Goal: Navigation & Orientation: Find specific page/section

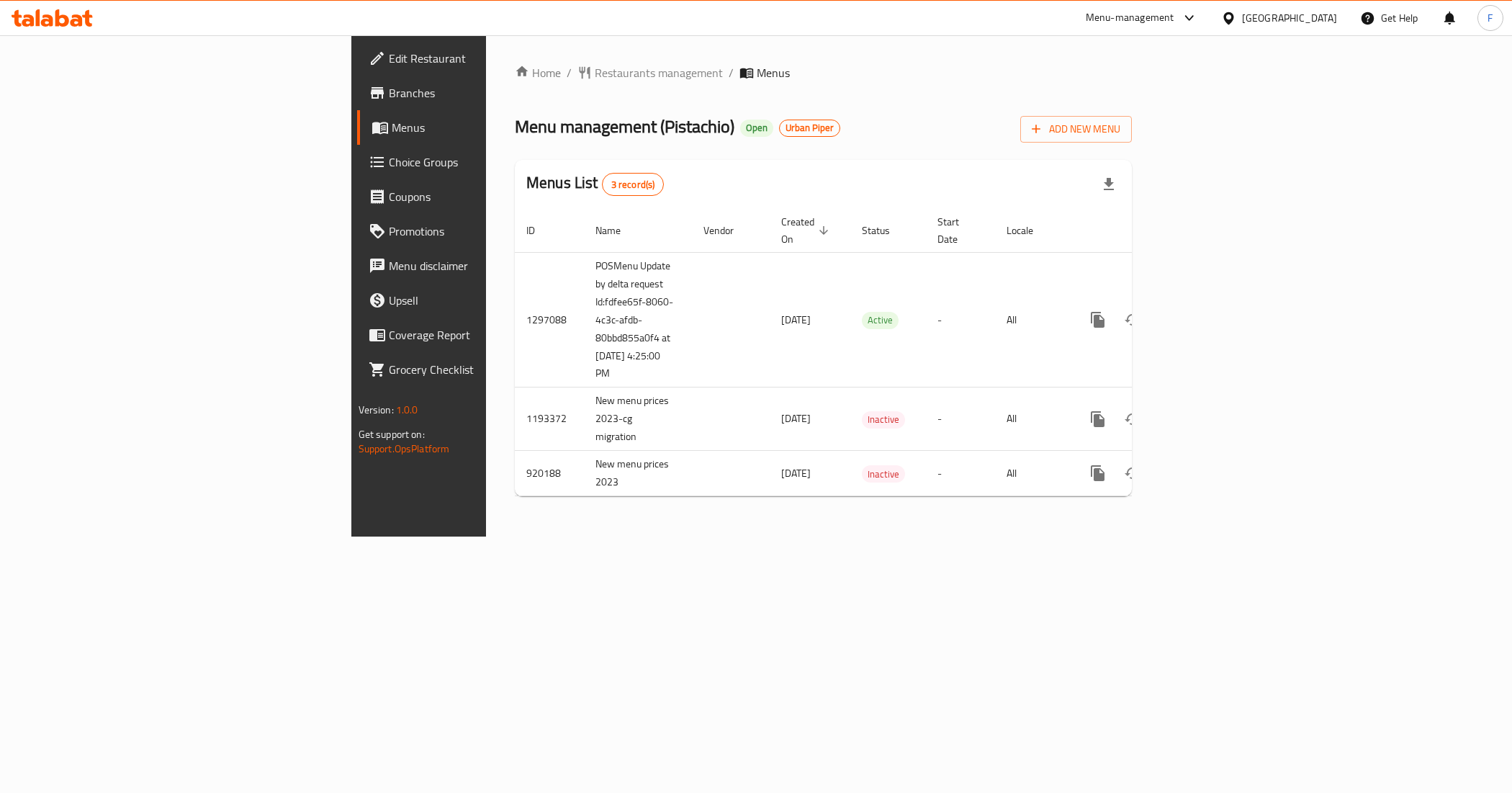
drag, startPoint x: 1163, startPoint y: 634, endPoint x: 1316, endPoint y: 548, distance: 175.5
click at [1160, 537] on div "Home / Restaurants management / Menus Menu management ( Pistachio ) Open Urban …" at bounding box center [824, 286] width 675 height 501
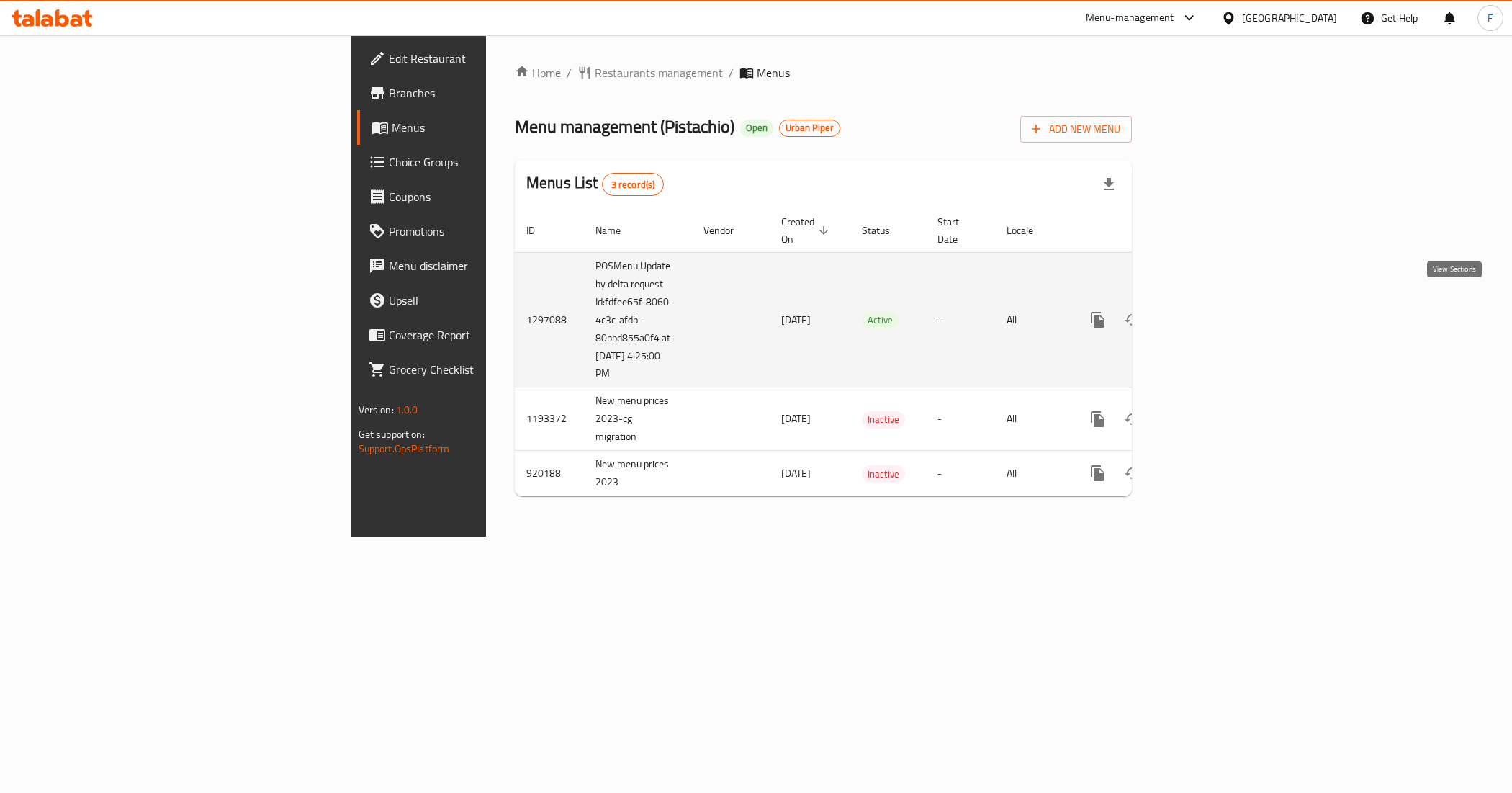
click at [1211, 311] on icon "enhanced table" at bounding box center [1201, 319] width 17 height 17
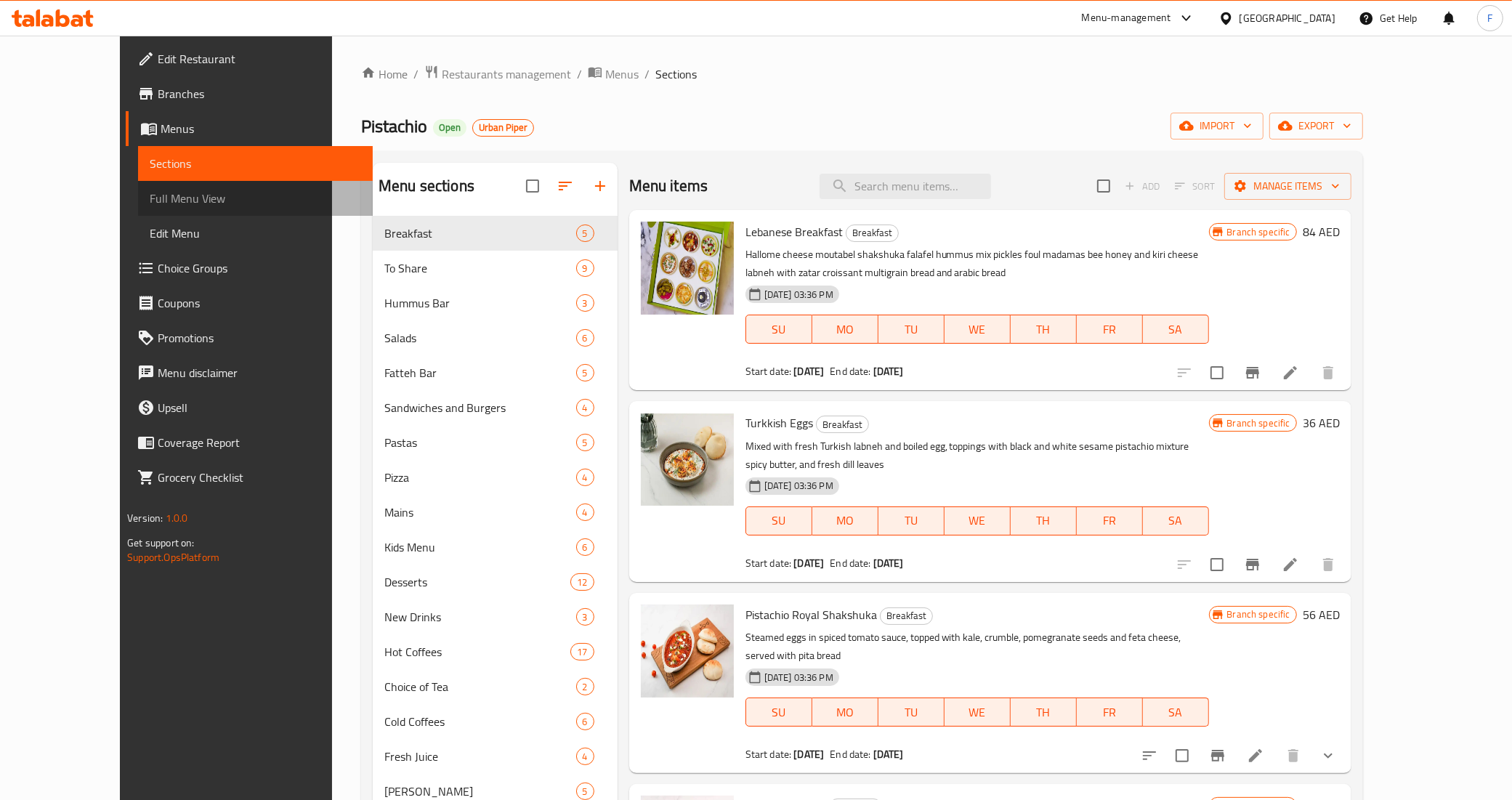
click at [138, 186] on link "Full Menu View" at bounding box center [255, 198] width 234 height 35
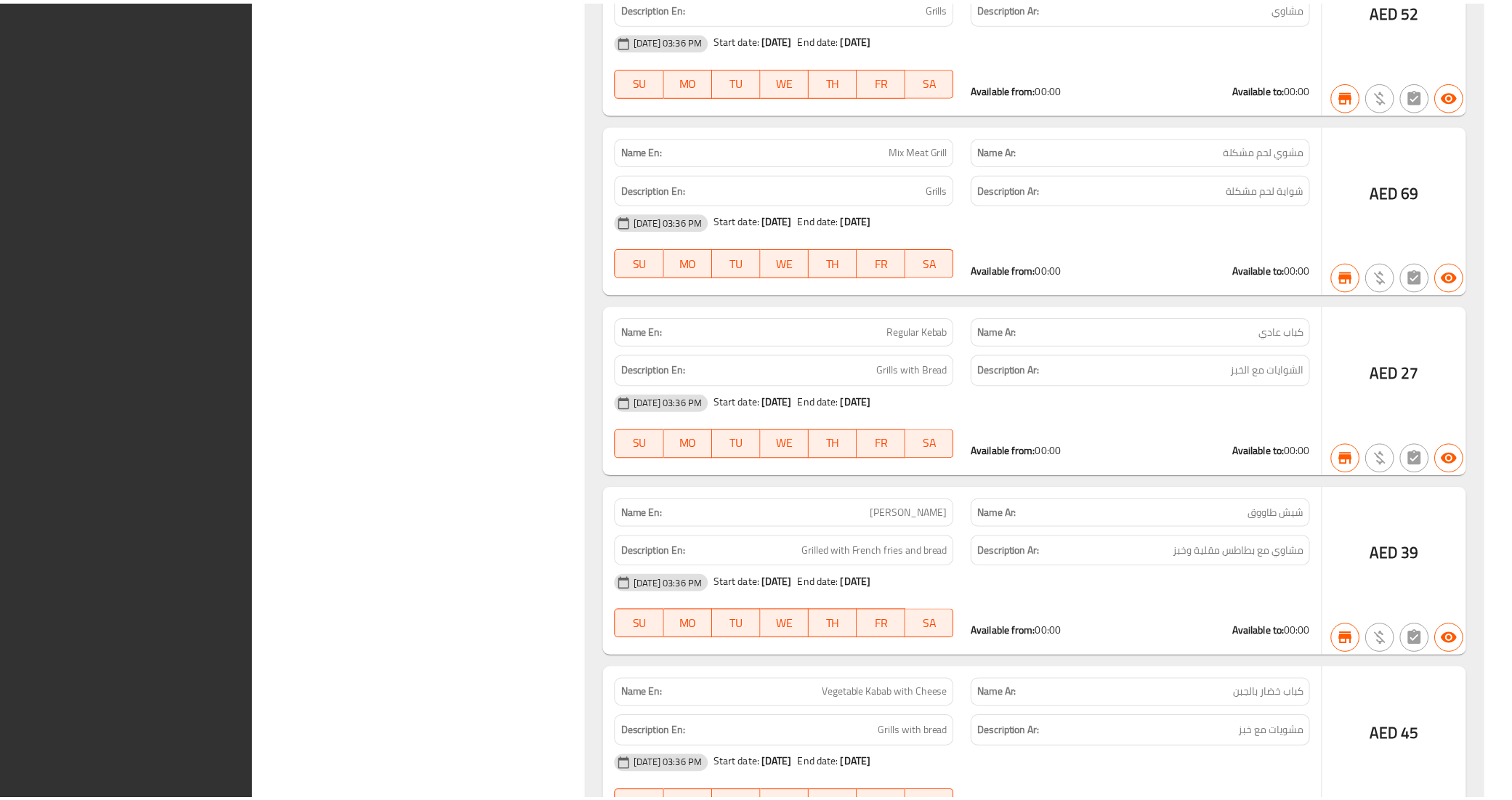
scroll to position [29576, 0]
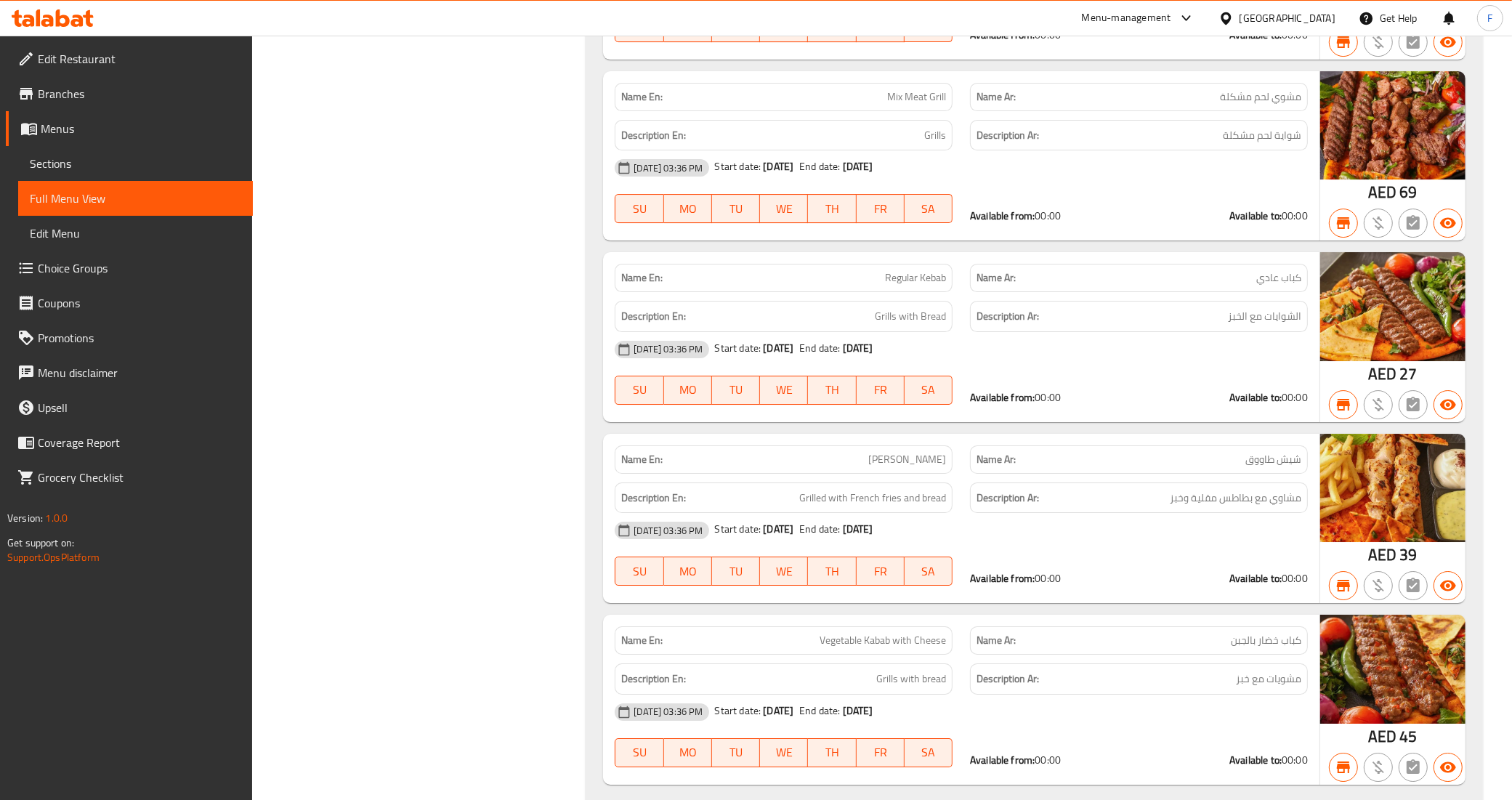
click at [82, 121] on span "Menus" at bounding box center [140, 128] width 201 height 17
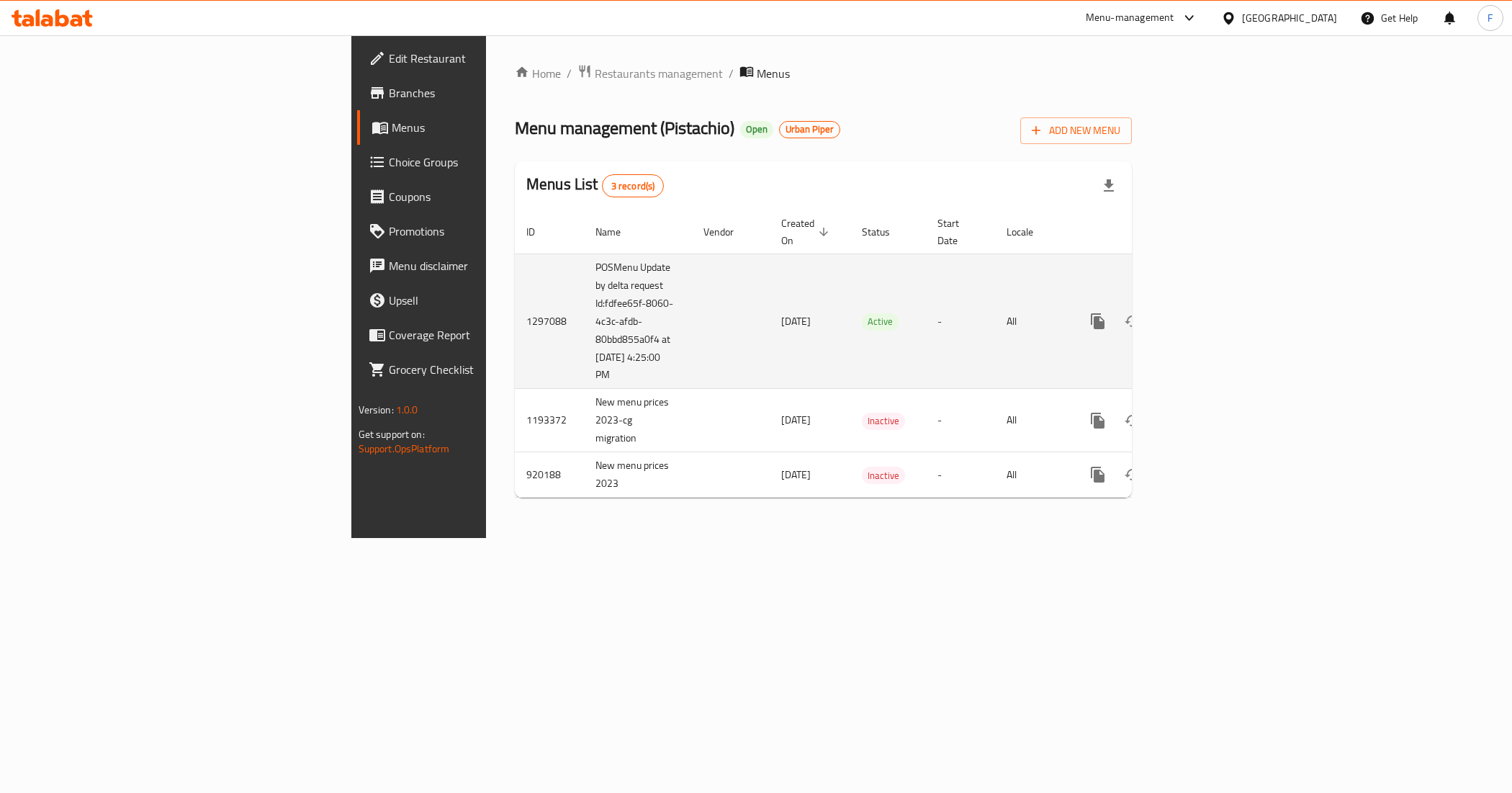
drag, startPoint x: 416, startPoint y: 362, endPoint x: 353, endPoint y: 288, distance: 97.2
click at [584, 288] on td "POSMenu Update by delta request Id:fdfee65f-8060-4c3c-afdb-80bbd855a0f4 at [DAT…" at bounding box center [638, 321] width 108 height 135
copy td "Id:fdfee65f-8060-4c3c-afdb-80bbd855a0f4 at [DATE] 4:25:00 PM"
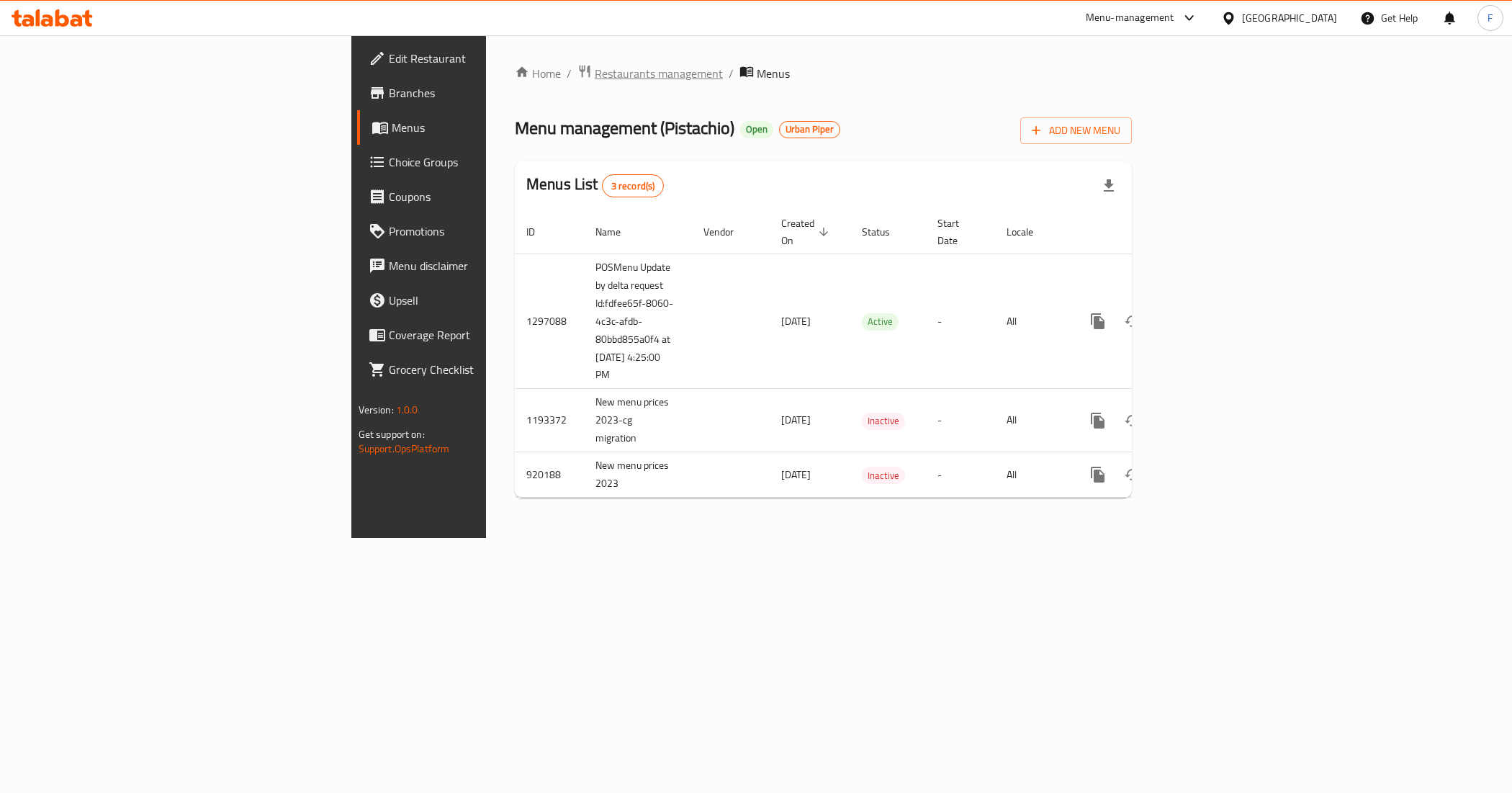
click at [595, 65] on span "Restaurants management" at bounding box center [659, 73] width 128 height 17
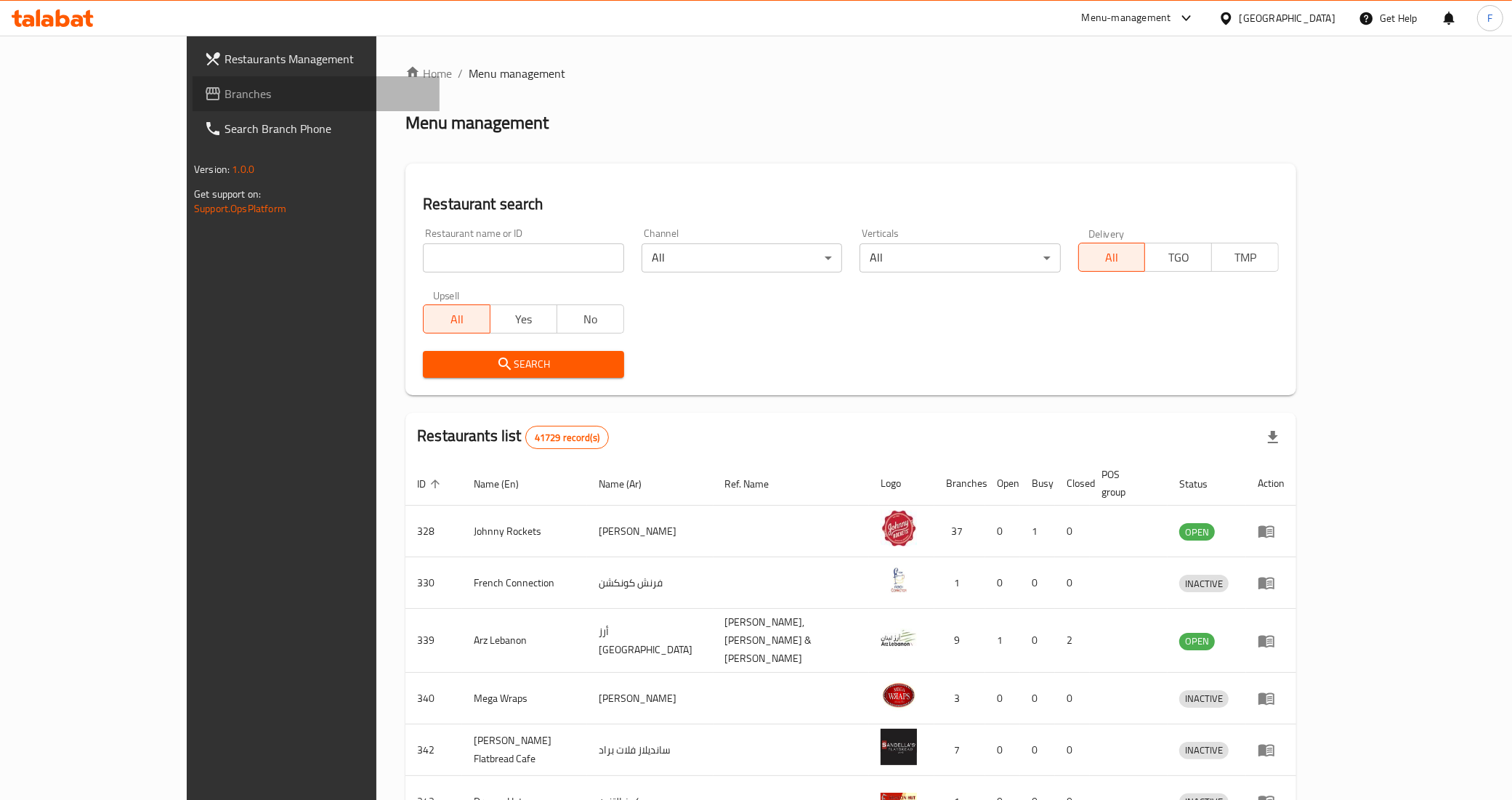
click at [225, 94] on span "Branches" at bounding box center [326, 93] width 203 height 17
